Goal: Task Accomplishment & Management: Manage account settings

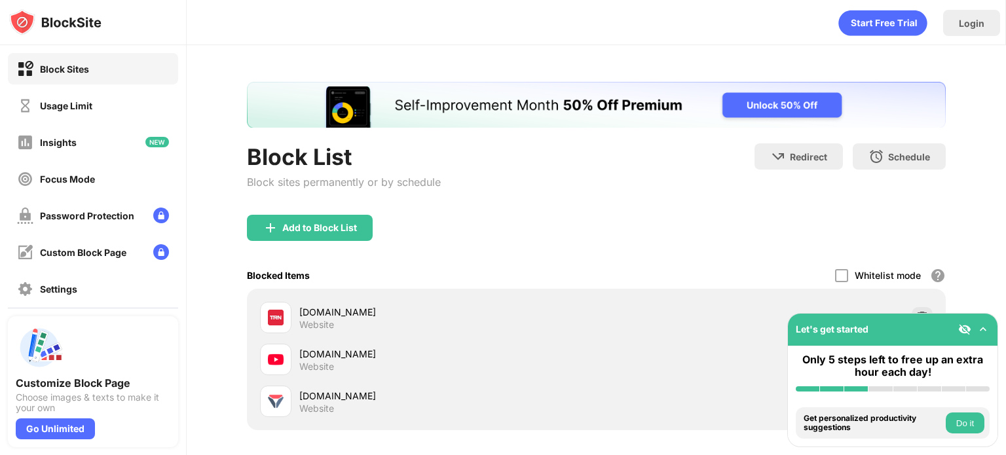
scroll to position [66, 0]
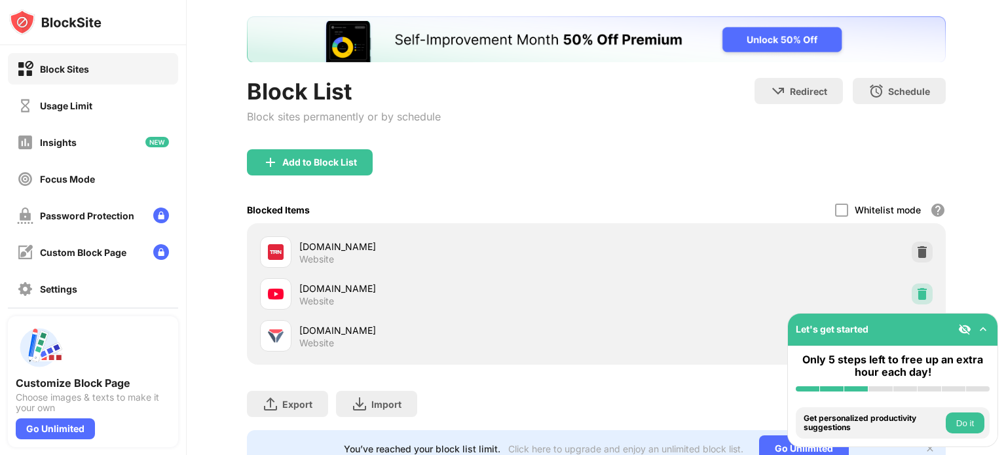
click at [916, 290] on img at bounding box center [922, 294] width 13 height 13
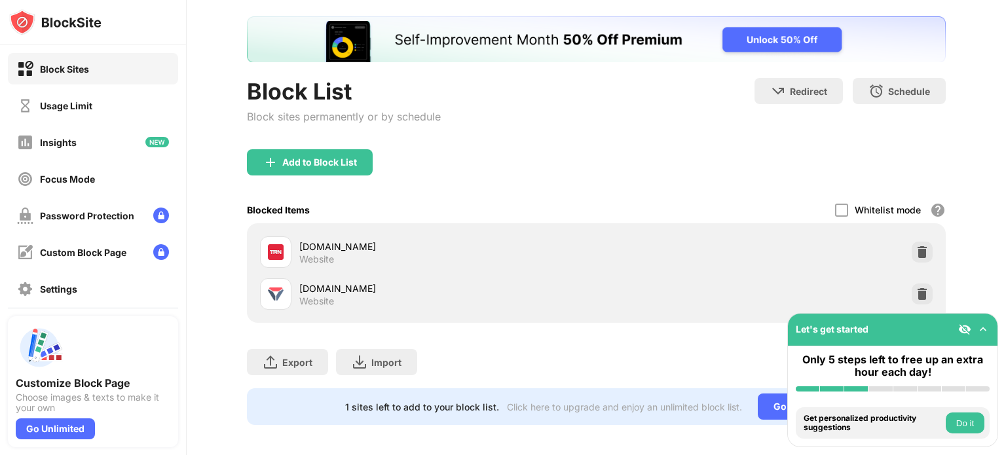
click at [301, 153] on div "Add to Block List" at bounding box center [310, 162] width 126 height 26
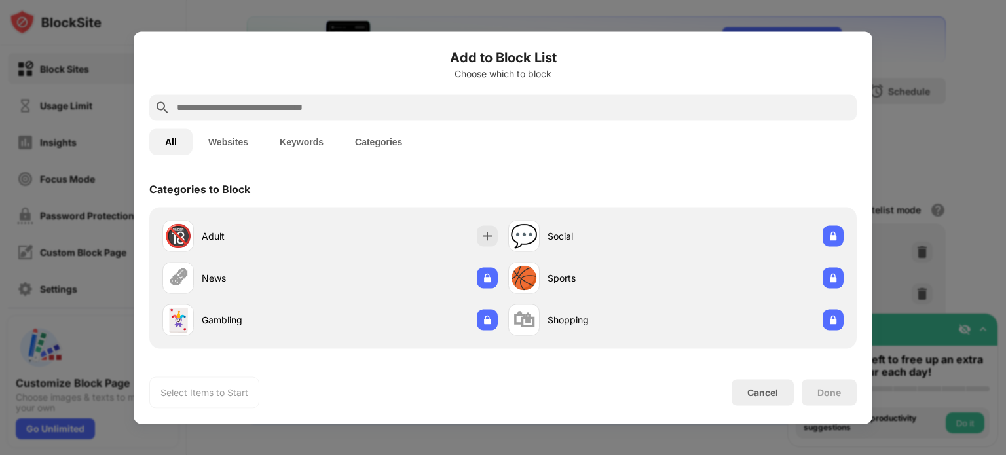
click at [301, 105] on input "text" at bounding box center [514, 108] width 676 height 16
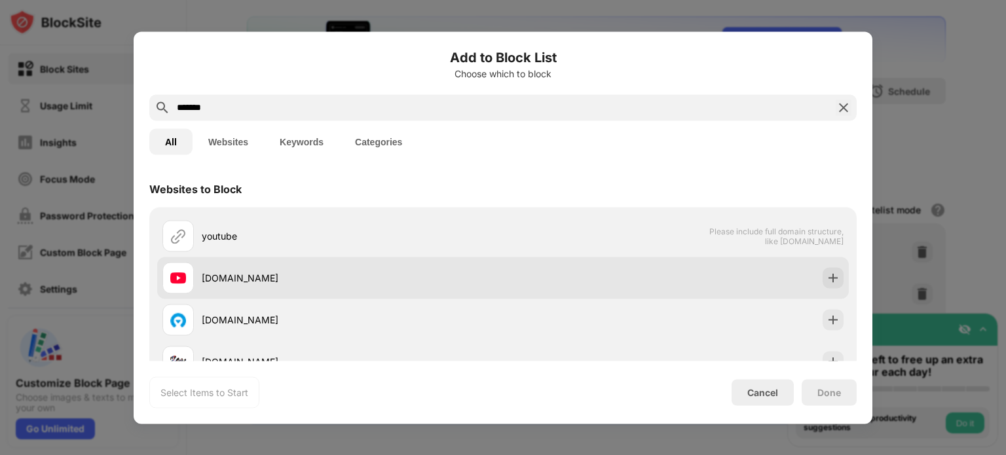
type input "*******"
click at [303, 286] on div "[DOMAIN_NAME]" at bounding box center [332, 277] width 341 height 31
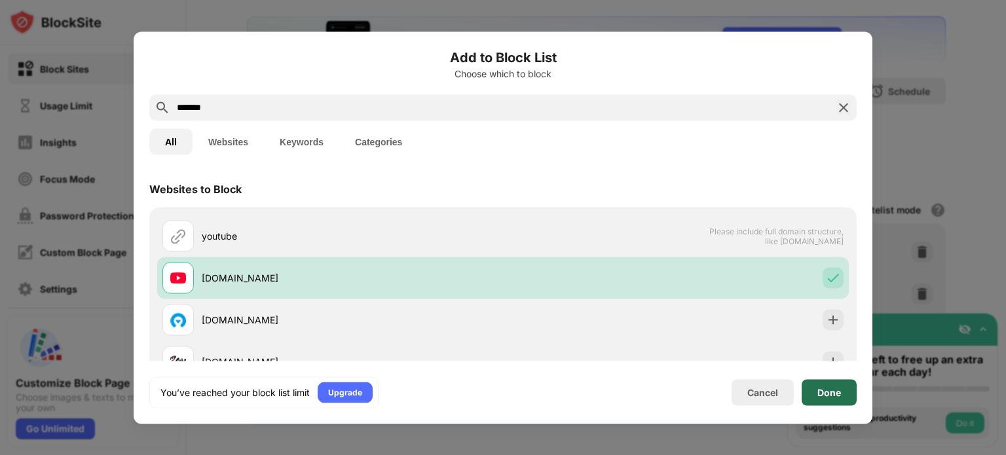
click at [823, 387] on div "Done" at bounding box center [829, 392] width 24 height 10
